Goal: Task Accomplishment & Management: Use online tool/utility

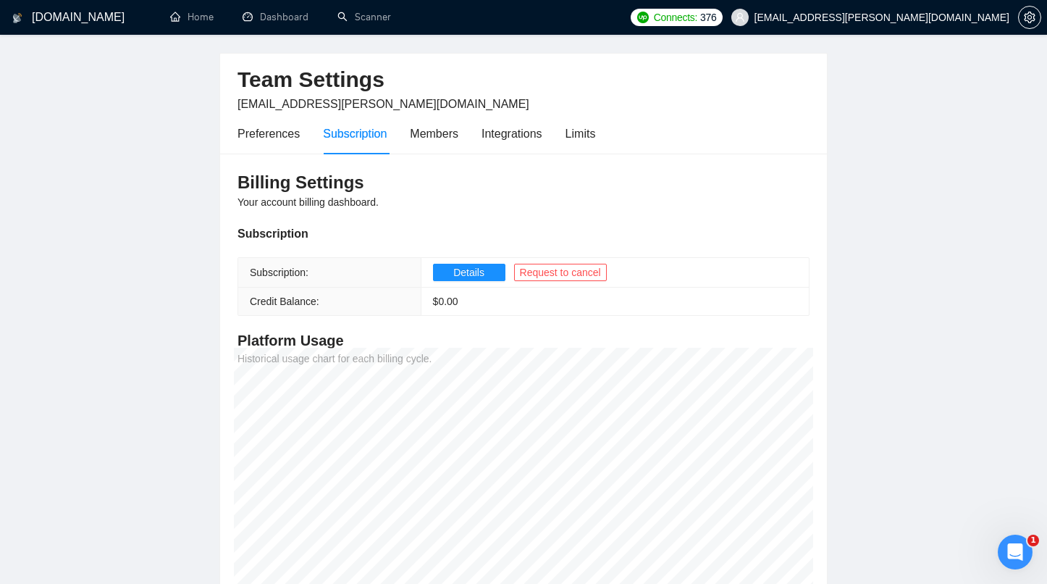
scroll to position [40, 0]
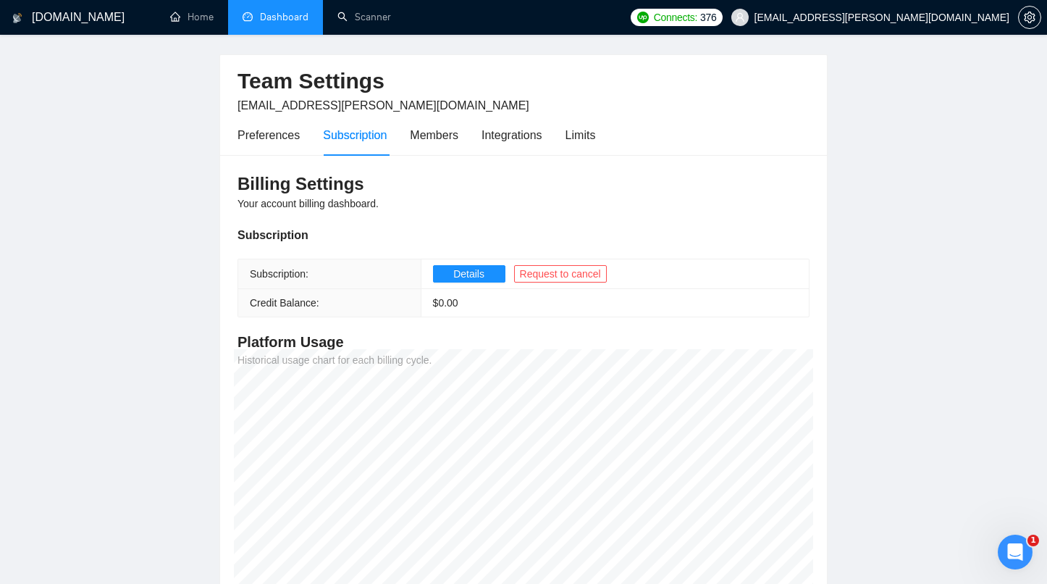
click at [295, 12] on link "Dashboard" at bounding box center [276, 17] width 66 height 12
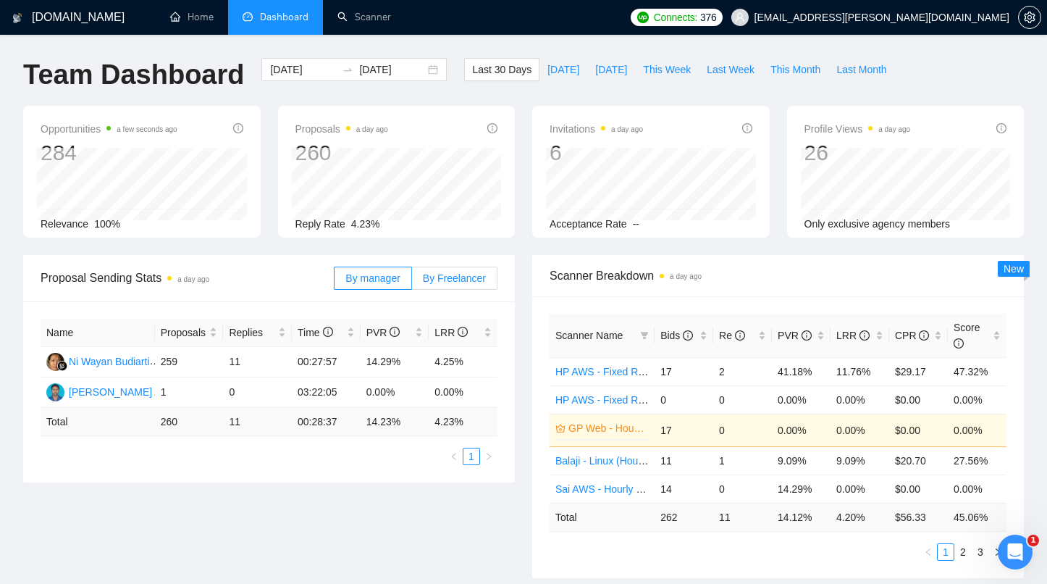
click at [441, 284] on label "By Freelancer" at bounding box center [454, 277] width 85 height 23
click at [412, 282] on input "By Freelancer" at bounding box center [412, 282] width 0 height 0
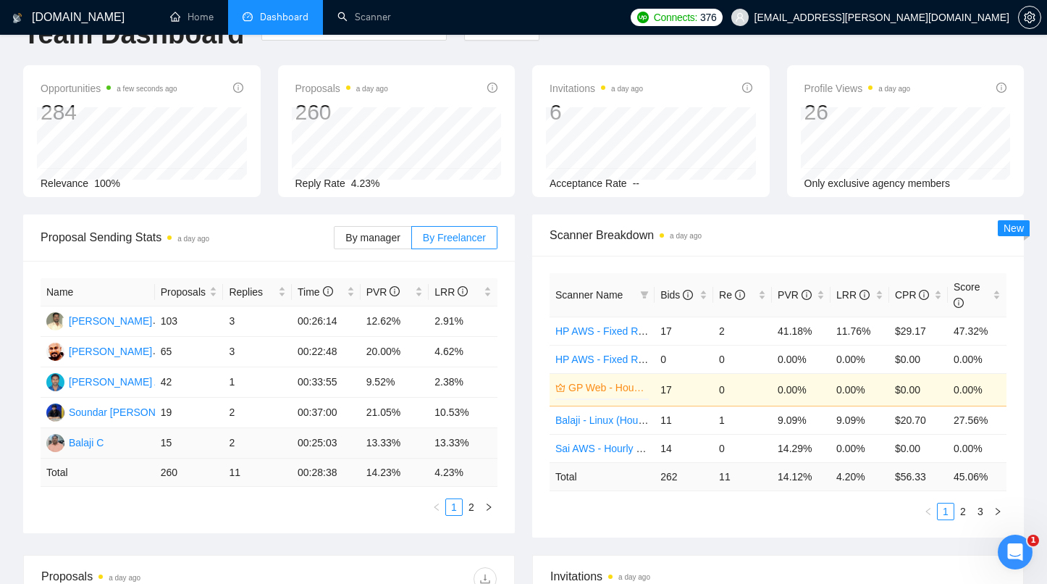
scroll to position [44, 0]
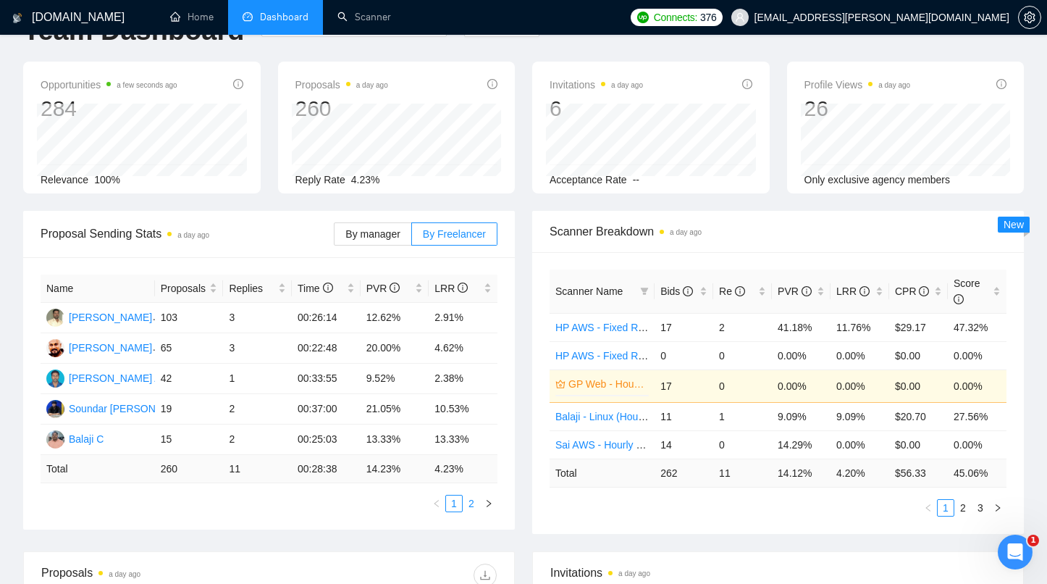
click at [474, 500] on link "2" at bounding box center [471, 503] width 16 height 16
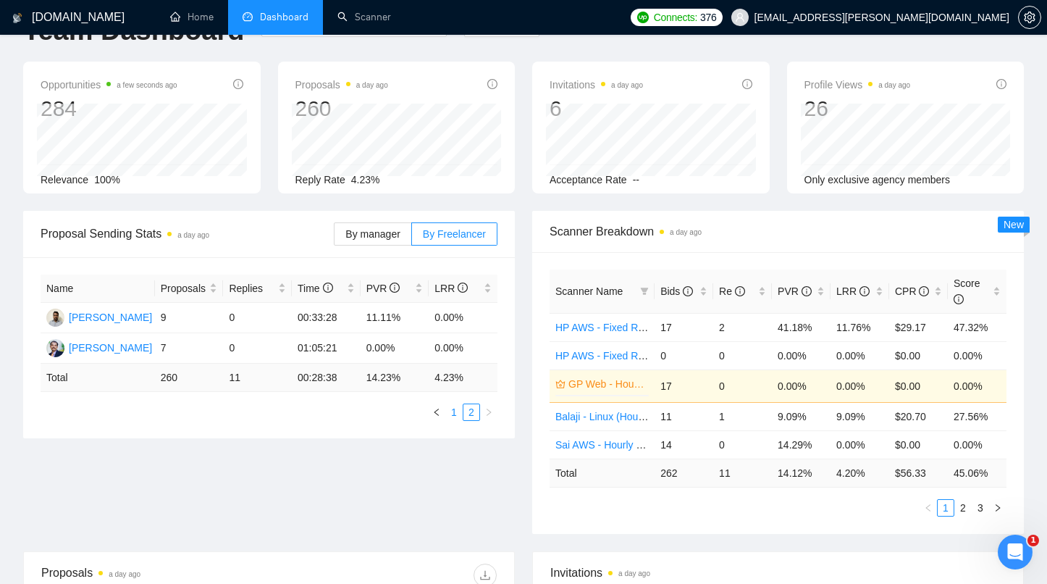
click at [450, 415] on link "1" at bounding box center [454, 412] width 16 height 16
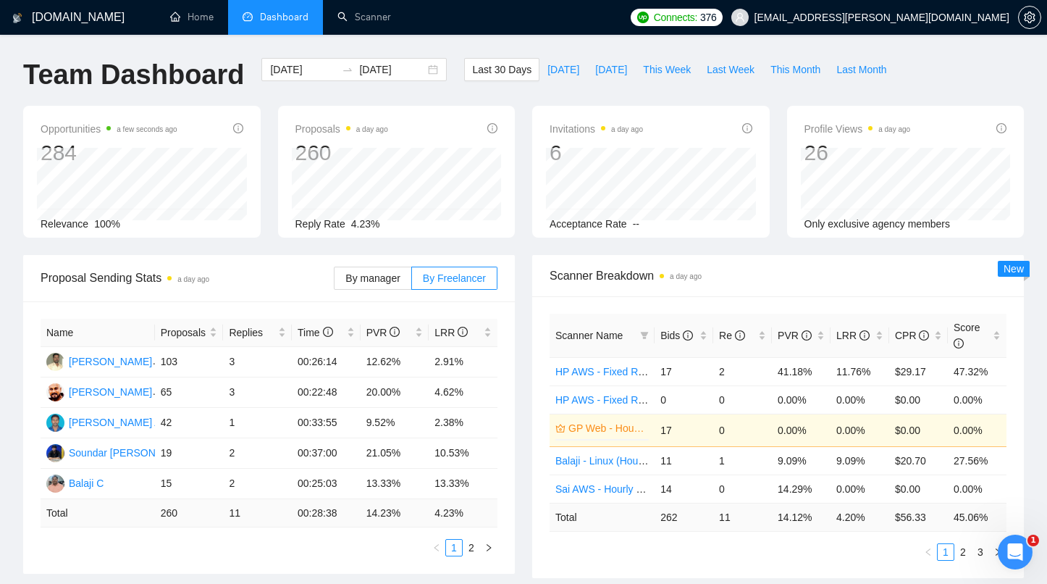
scroll to position [0, 0]
click at [203, 16] on link "Home" at bounding box center [191, 17] width 43 height 12
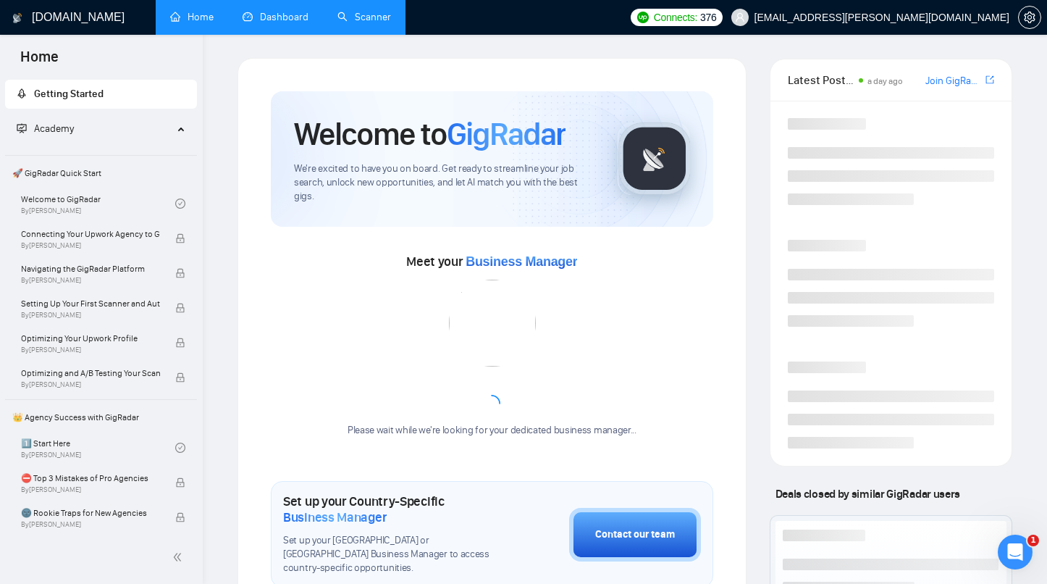
click at [368, 12] on link "Scanner" at bounding box center [364, 17] width 54 height 12
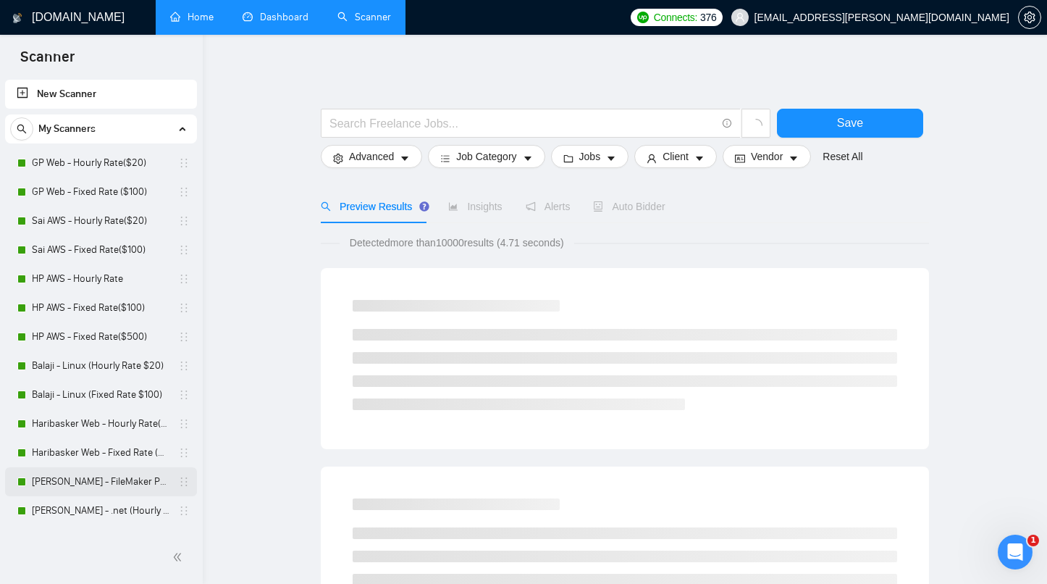
click at [76, 476] on link "[PERSON_NAME] - FileMaker Profile" at bounding box center [101, 481] width 138 height 29
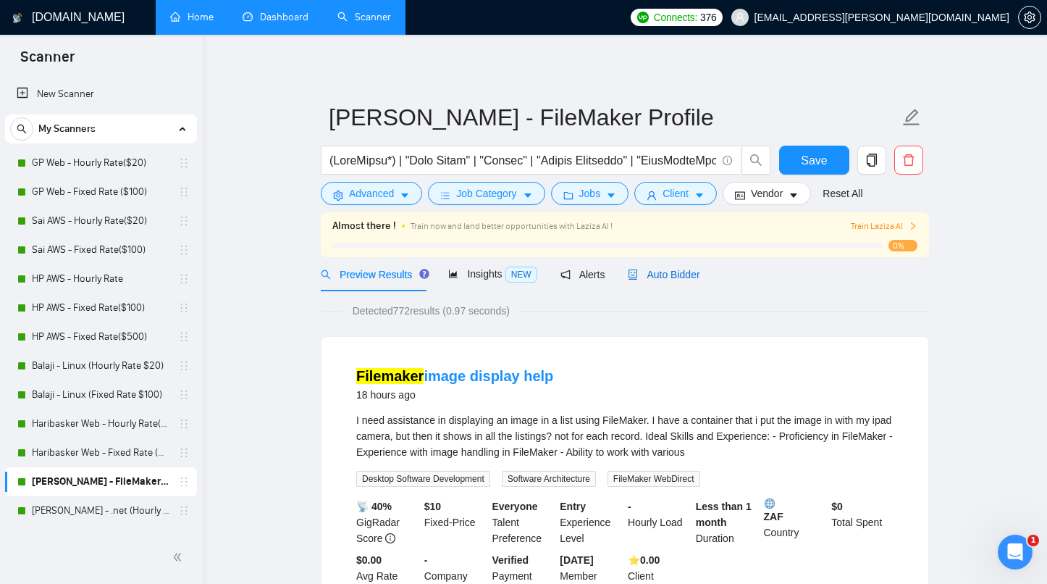
click at [665, 271] on span "Auto Bidder" at bounding box center [664, 275] width 72 height 12
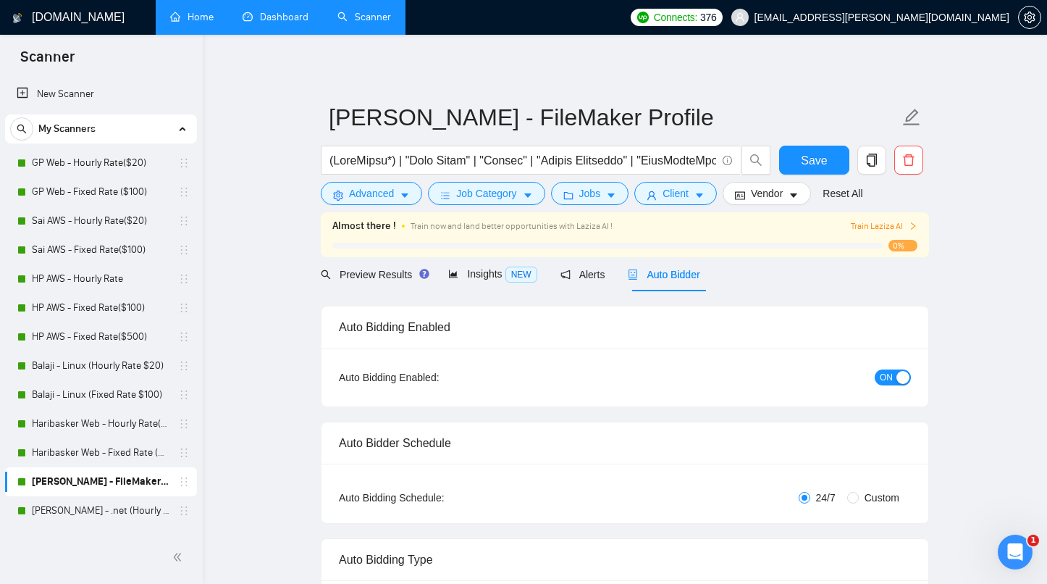
radio input "false"
radio input "true"
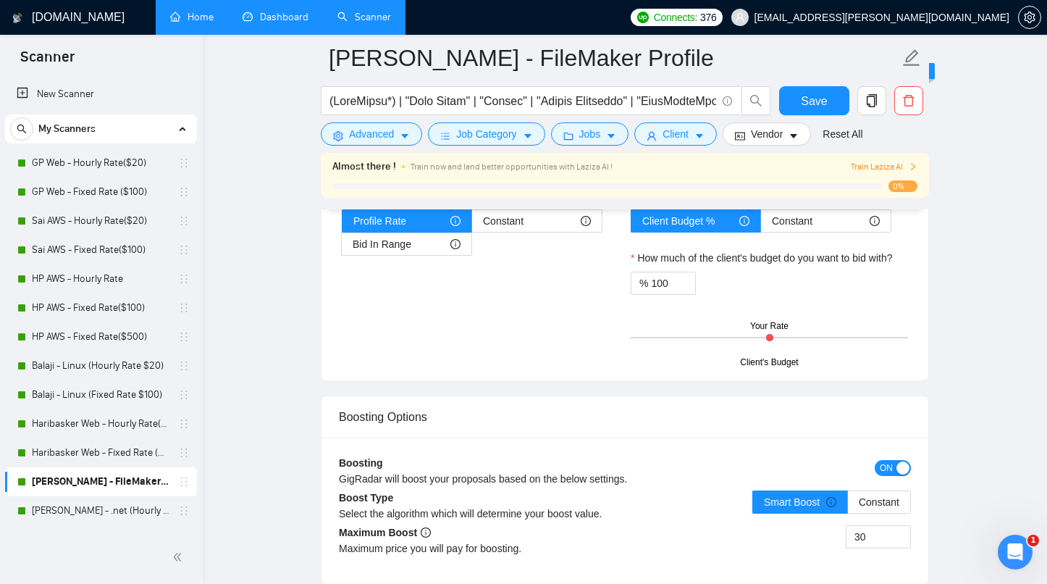
scroll to position [2565, 0]
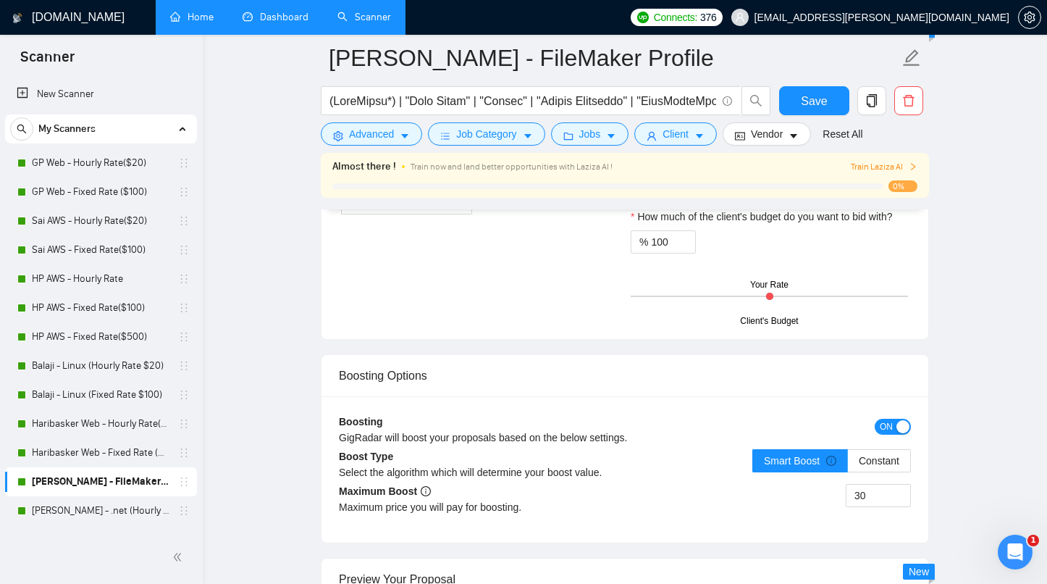
click at [883, 427] on span "ON" at bounding box center [886, 427] width 13 height 16
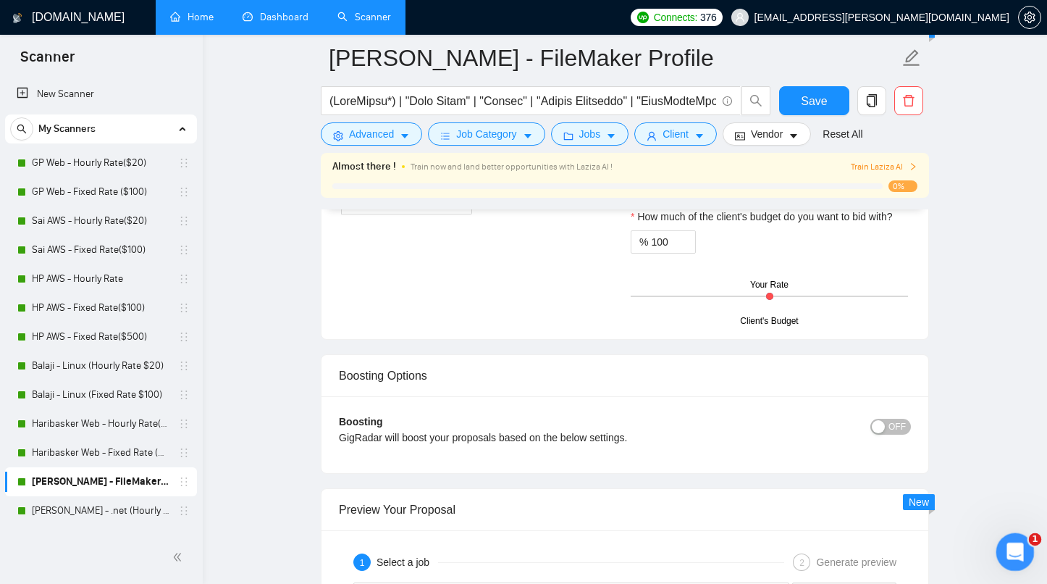
click at [1010, 555] on icon "Open Intercom Messenger" at bounding box center [1014, 550] width 24 height 24
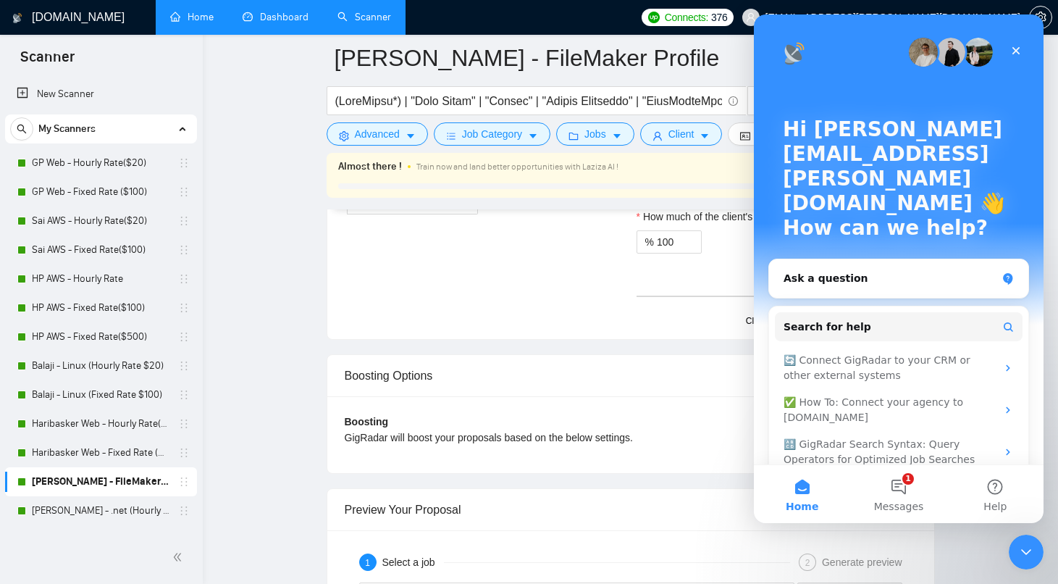
scroll to position [0, 0]
click at [1015, 49] on icon "Close" at bounding box center [1016, 51] width 12 height 12
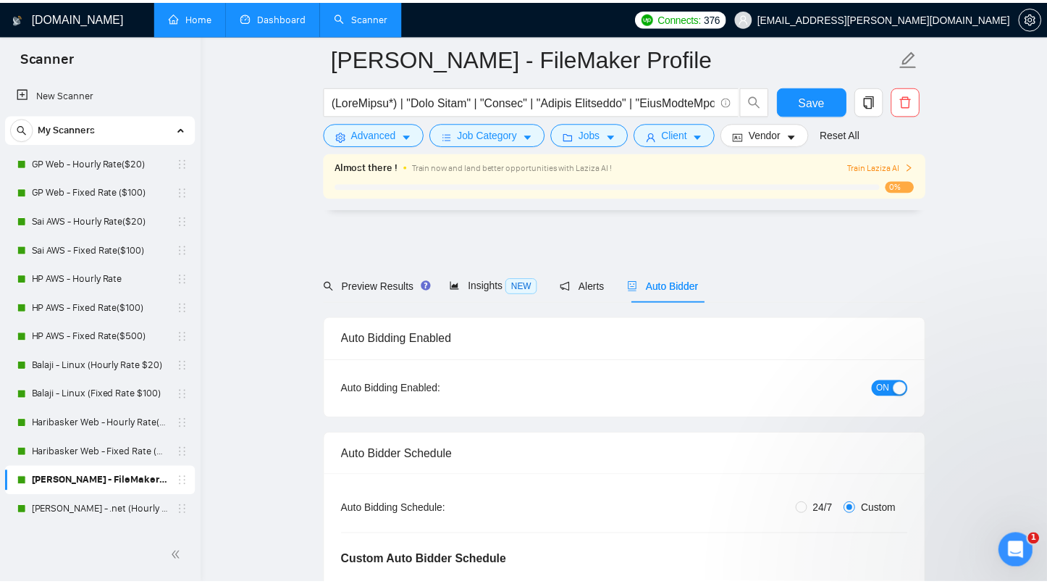
scroll to position [2565, 0]
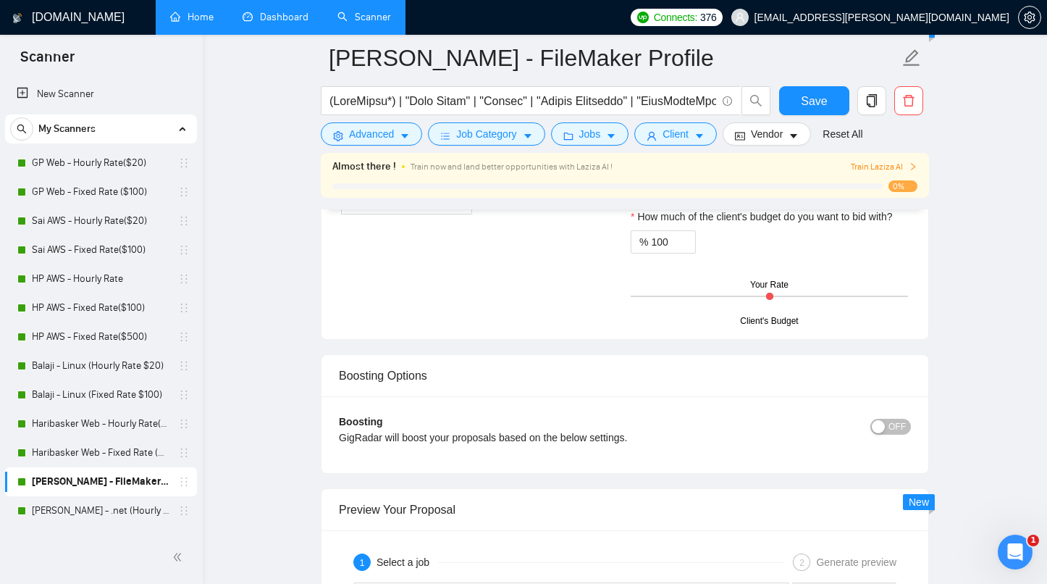
click at [275, 19] on link "Dashboard" at bounding box center [276, 17] width 66 height 12
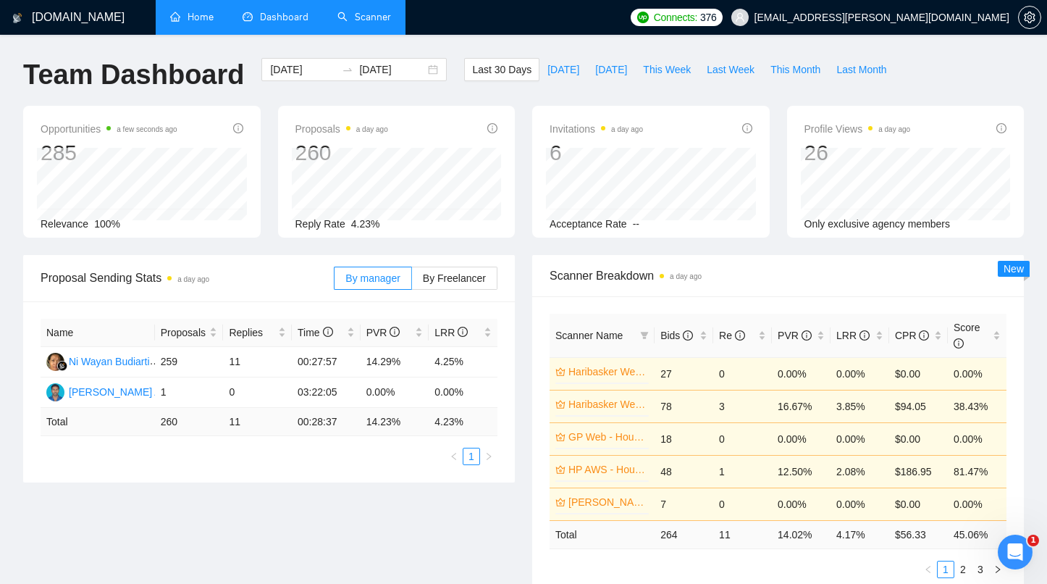
click at [196, 12] on link "Home" at bounding box center [191, 17] width 43 height 12
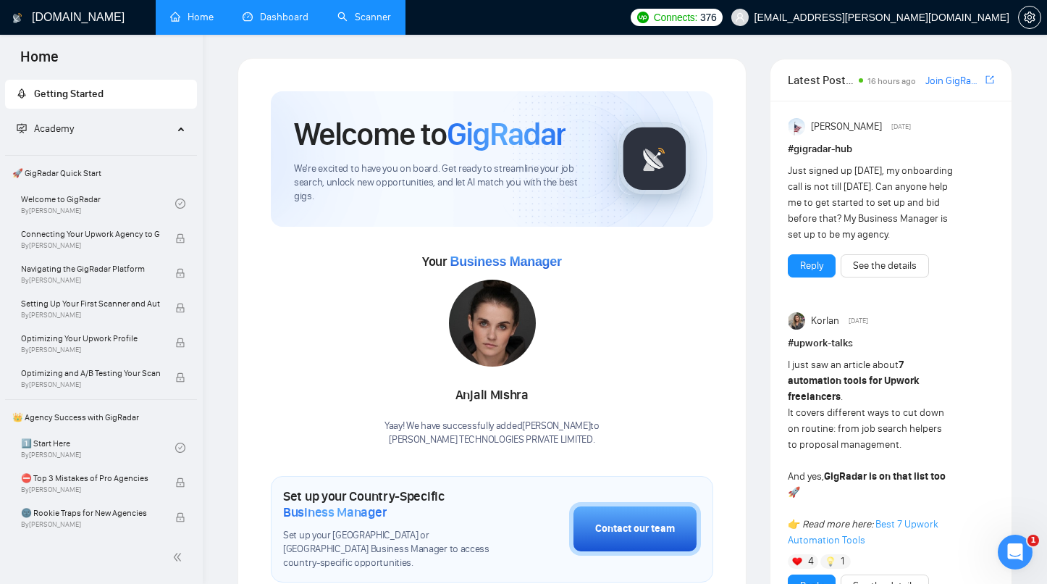
click at [275, 23] on link "Dashboard" at bounding box center [276, 17] width 66 height 12
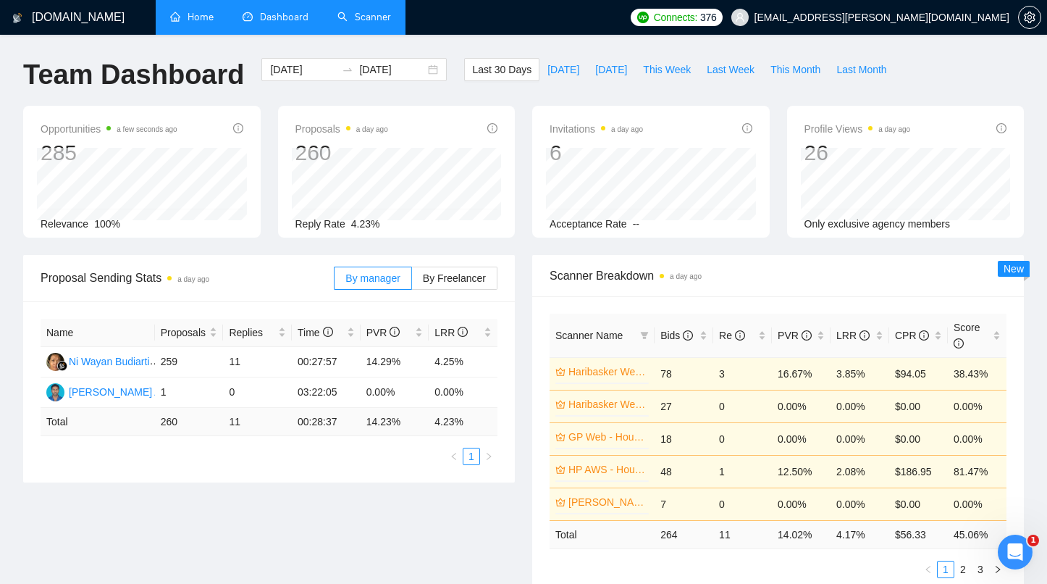
click at [378, 22] on link "Scanner" at bounding box center [364, 17] width 54 height 12
